Goal: Task Accomplishment & Management: Complete application form

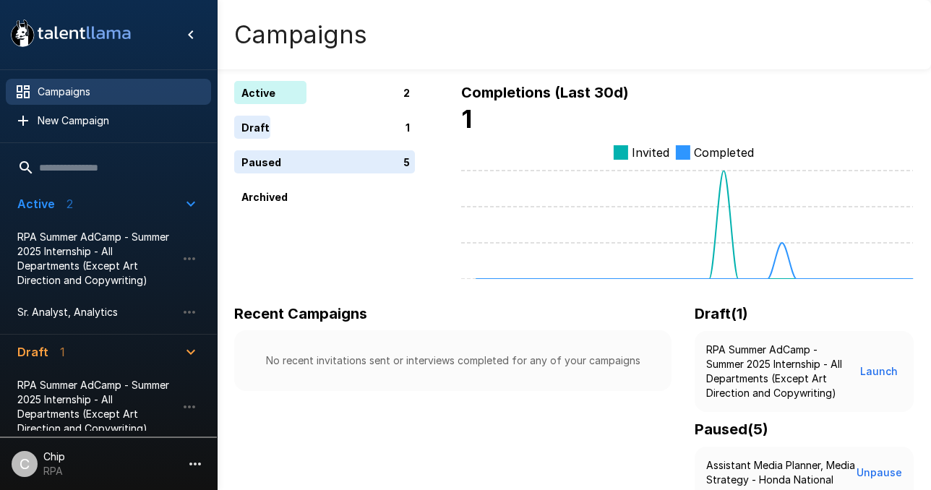
click at [260, 125] on div "1" at bounding box center [327, 127] width 187 height 23
click at [260, 126] on div "1" at bounding box center [327, 127] width 187 height 23
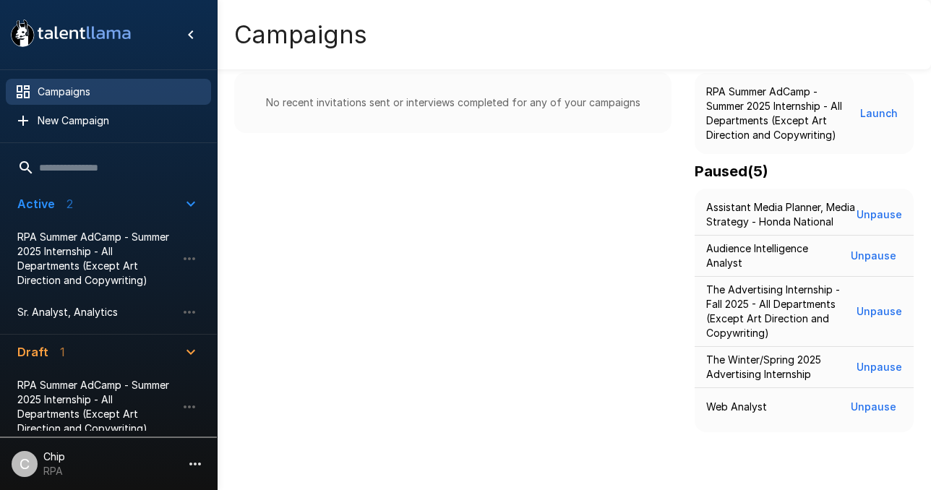
scroll to position [265, 0]
click at [75, 314] on span "Sr. Analyst, Analytics" at bounding box center [96, 312] width 159 height 14
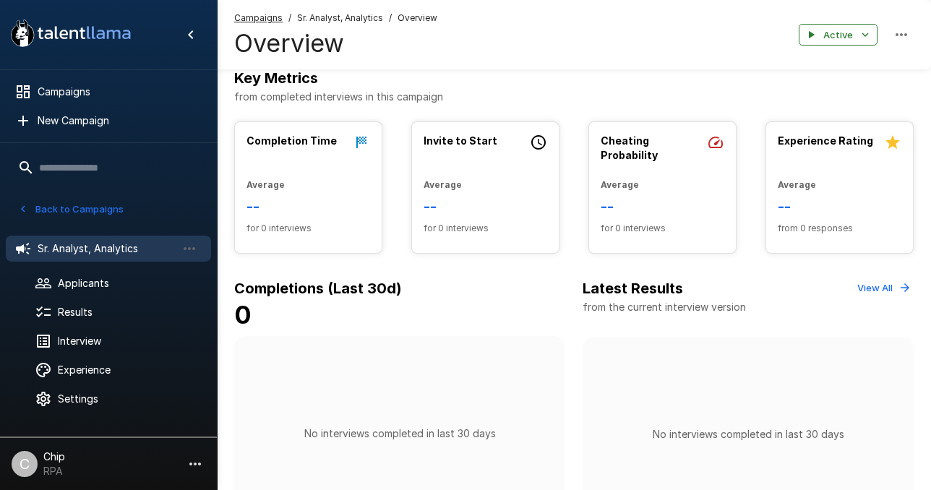
scroll to position [233, 0]
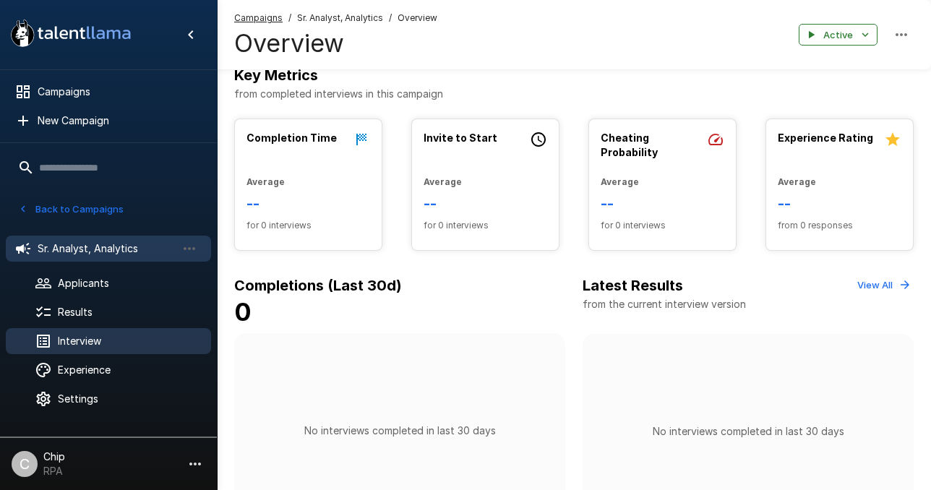
click at [71, 342] on span "Interview" at bounding box center [129, 341] width 142 height 14
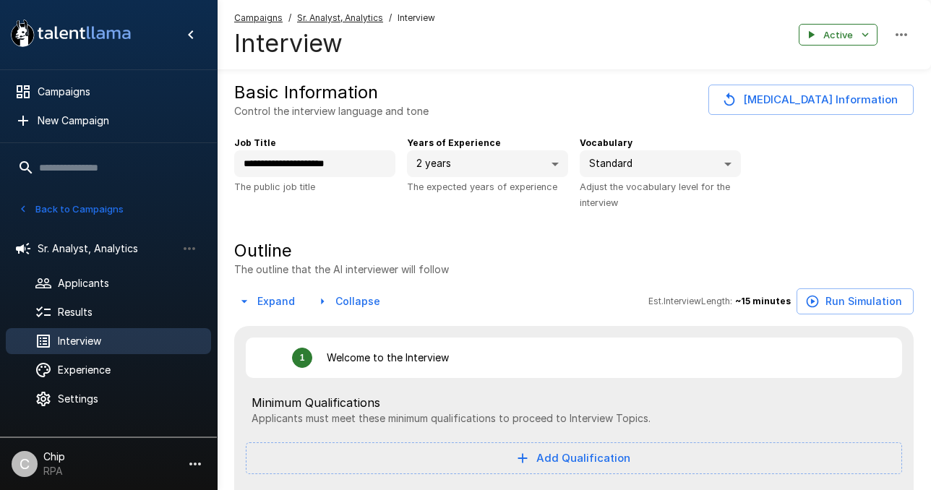
type textarea "*"
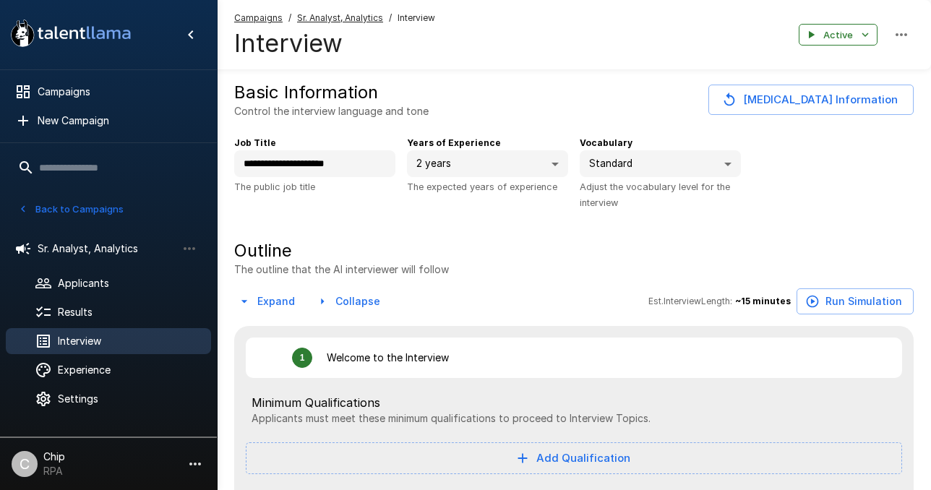
type textarea "*"
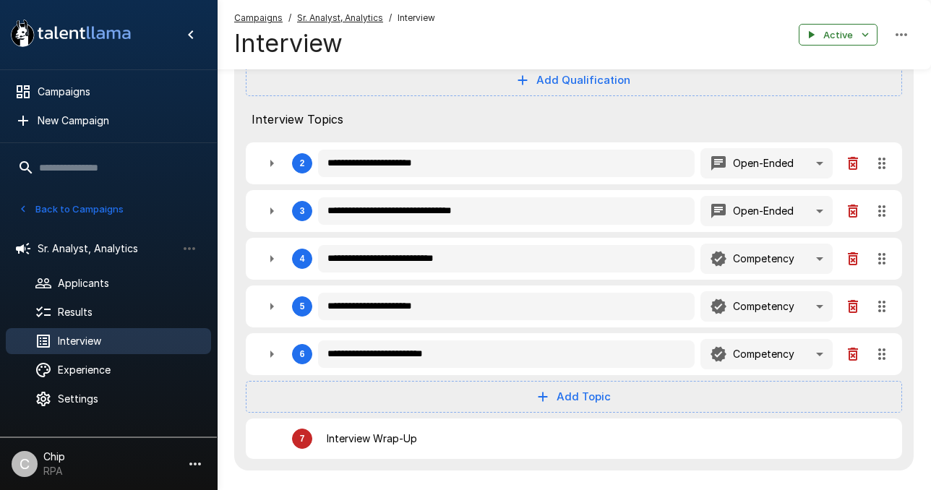
scroll to position [384, 0]
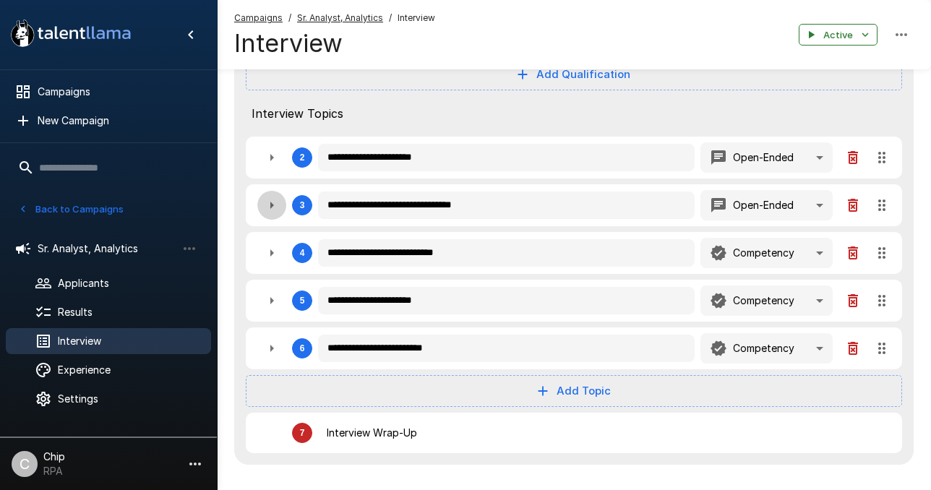
click at [270, 203] on icon "button" at bounding box center [272, 205] width 4 height 7
type textarea "*"
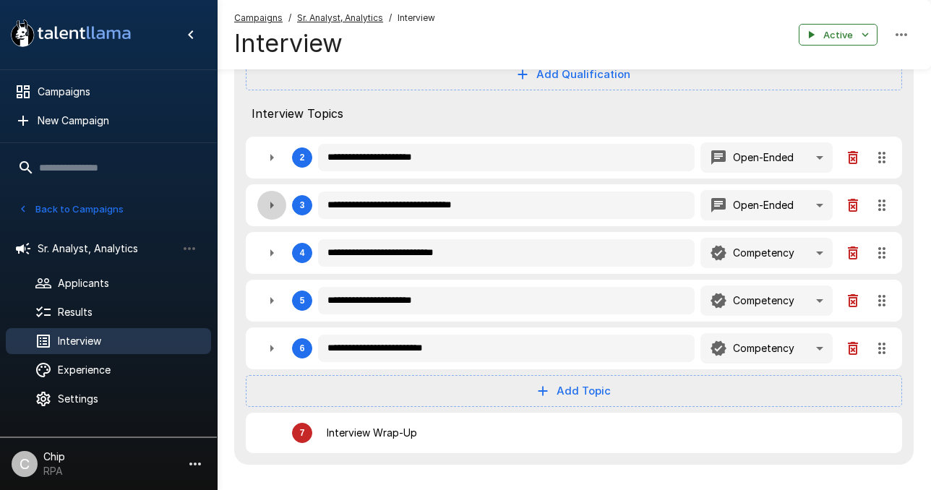
type textarea "*"
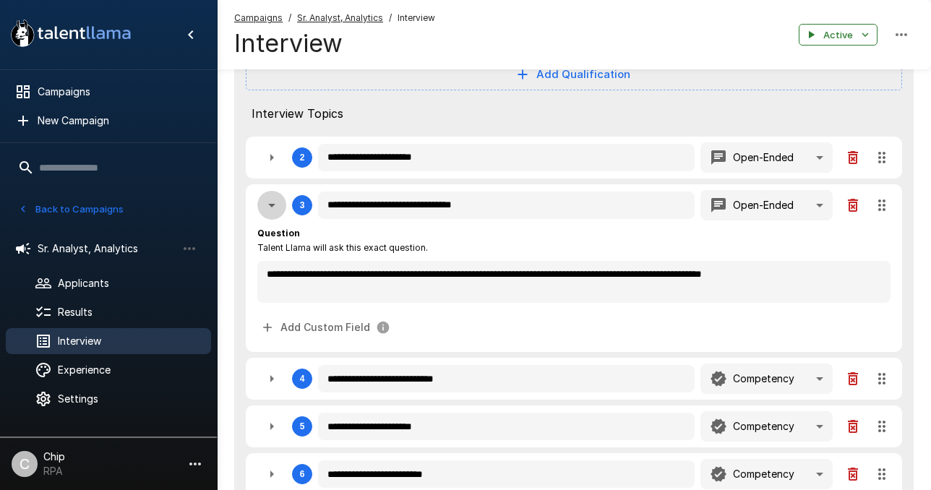
click at [270, 203] on icon "button" at bounding box center [271, 205] width 17 height 17
type textarea "*"
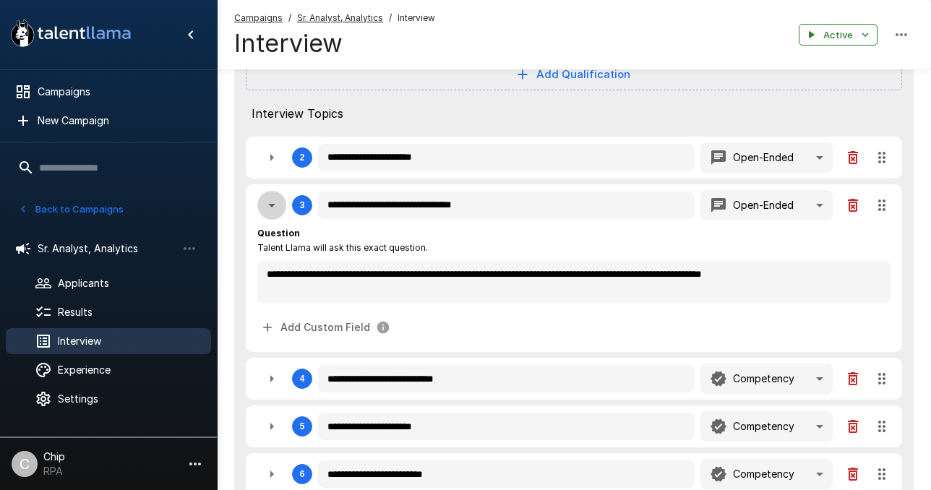
type textarea "*"
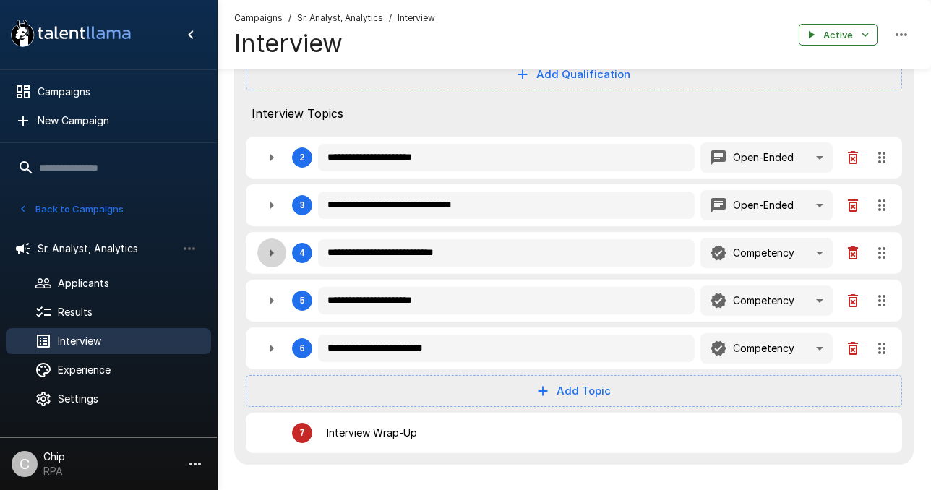
click at [270, 249] on icon "button" at bounding box center [271, 252] width 17 height 17
type textarea "*"
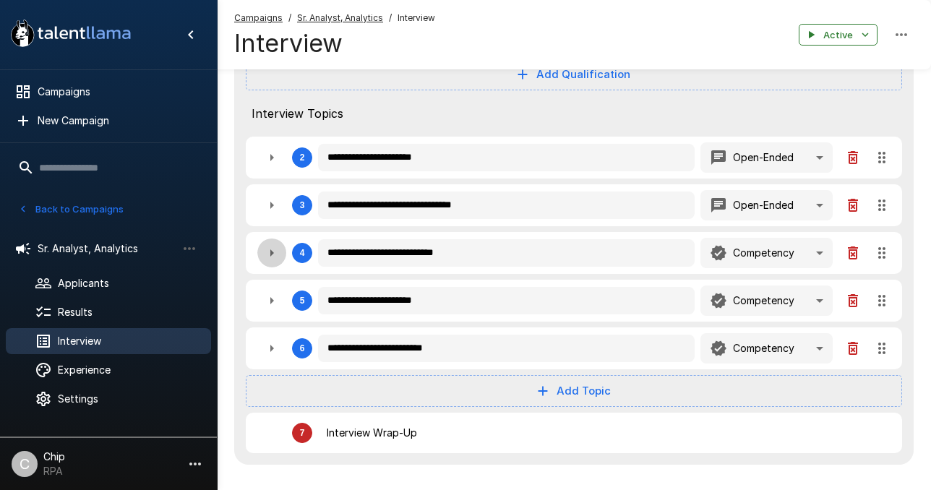
type textarea "*"
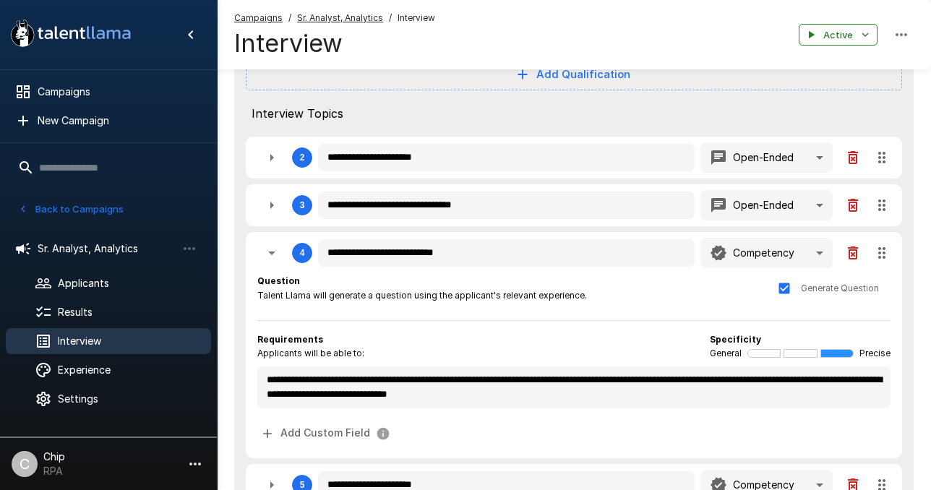
click at [270, 255] on icon "button" at bounding box center [271, 252] width 17 height 17
type textarea "*"
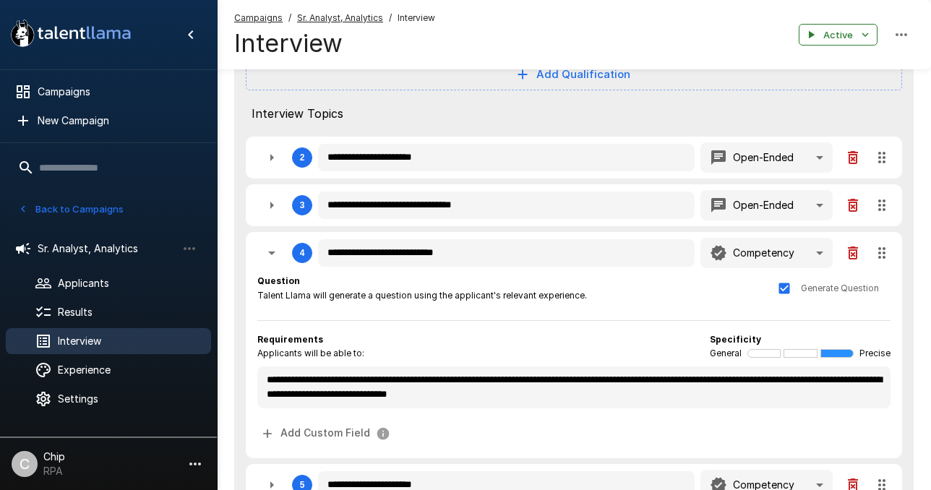
type textarea "*"
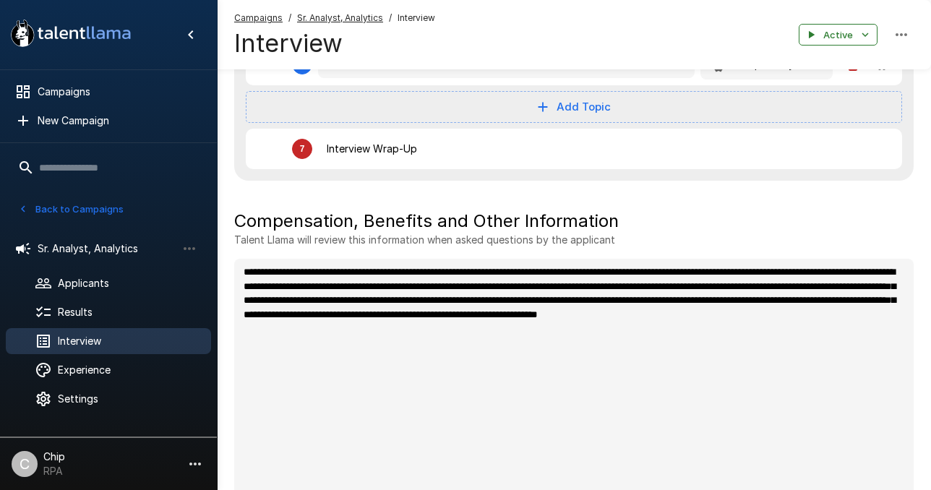
scroll to position [672, 0]
